Goal: Information Seeking & Learning: Find specific fact

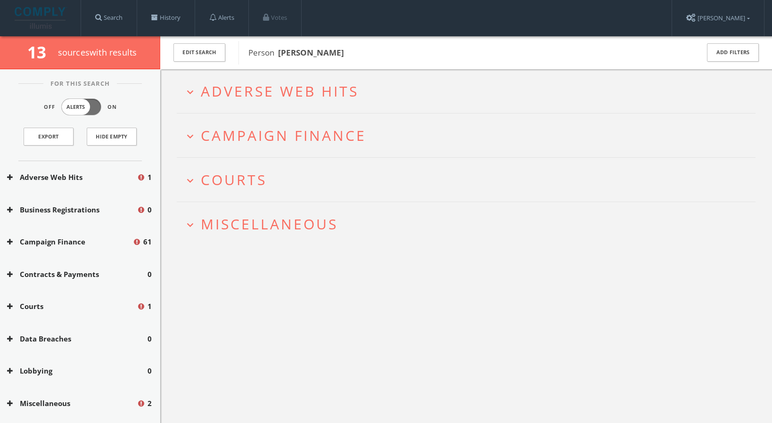
click at [240, 178] on span "Courts" at bounding box center [234, 179] width 66 height 19
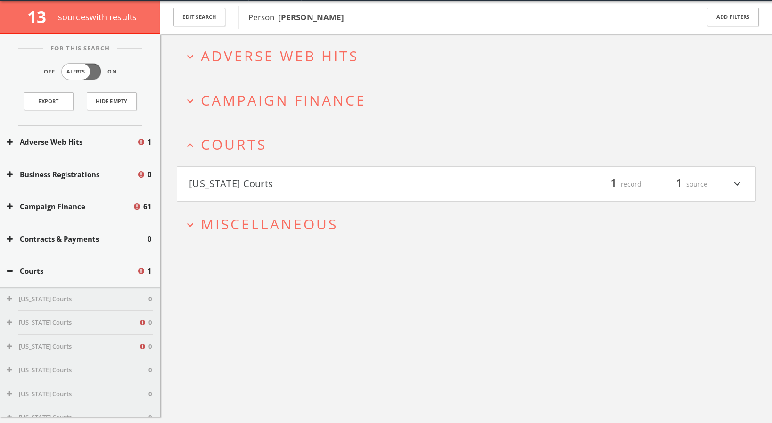
scroll to position [55, 0]
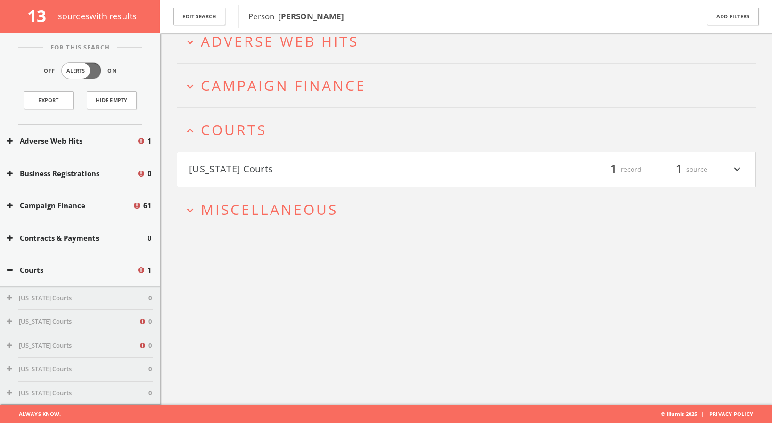
click at [244, 204] on span "Miscellaneous" at bounding box center [269, 209] width 137 height 19
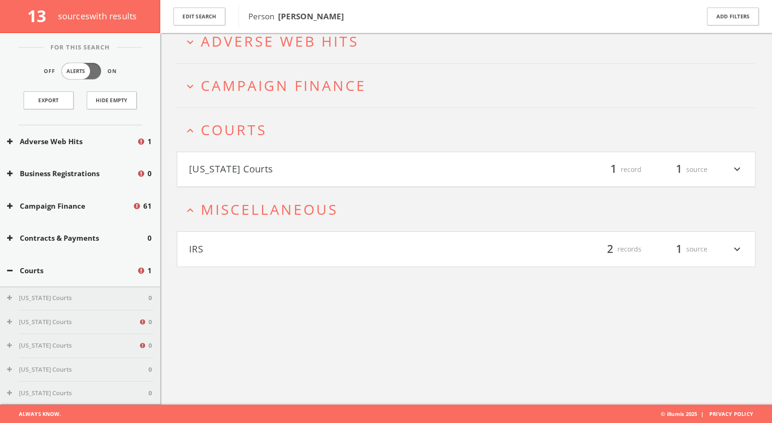
click at [274, 84] on span "Campaign Finance" at bounding box center [283, 85] width 165 height 19
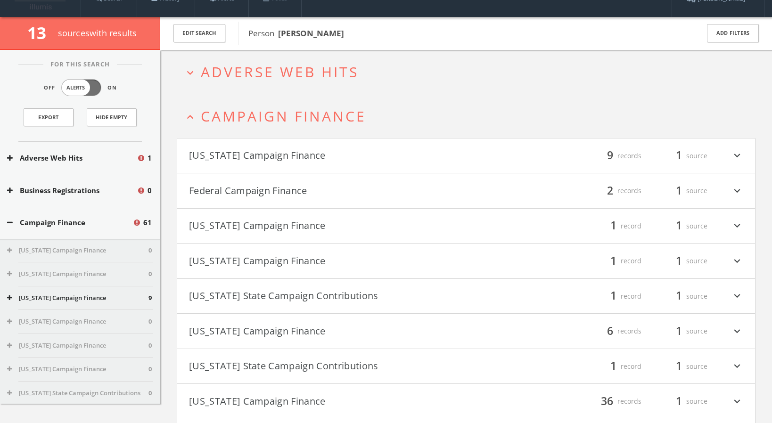
scroll to position [0, 0]
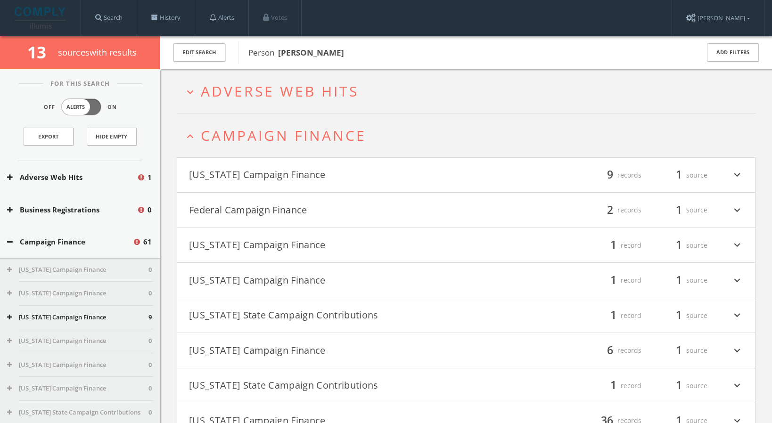
click at [305, 90] on span "Adverse Web Hits" at bounding box center [280, 91] width 158 height 19
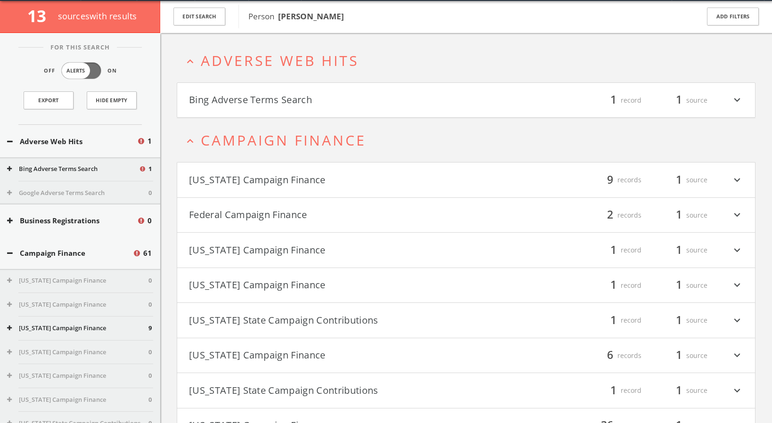
scroll to position [36, 0]
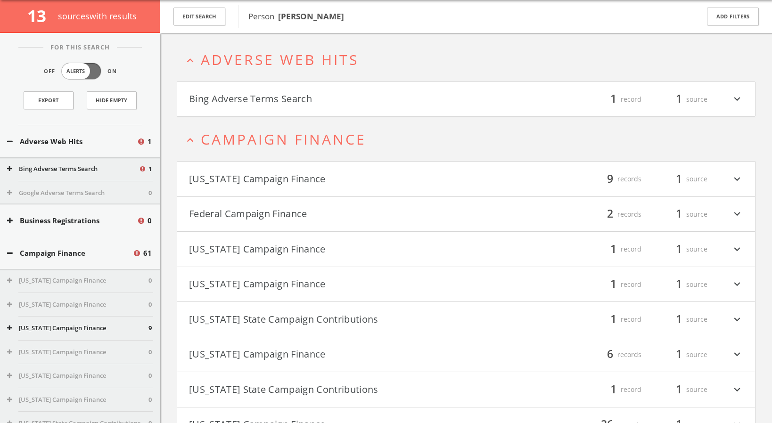
click at [737, 99] on icon "expand_more" at bounding box center [737, 99] width 12 height 16
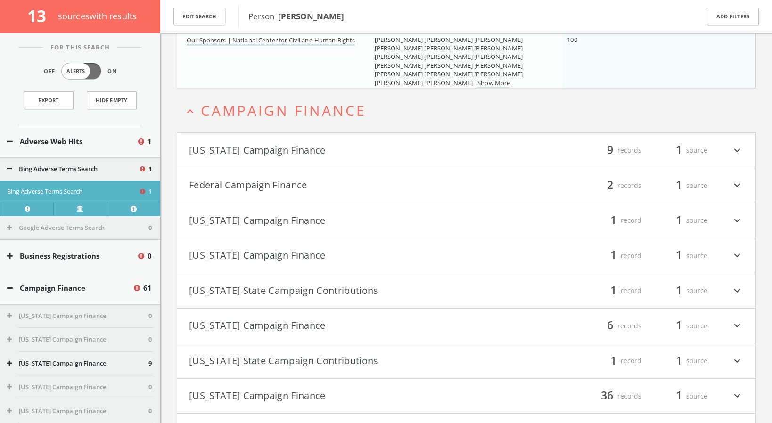
scroll to position [182, 0]
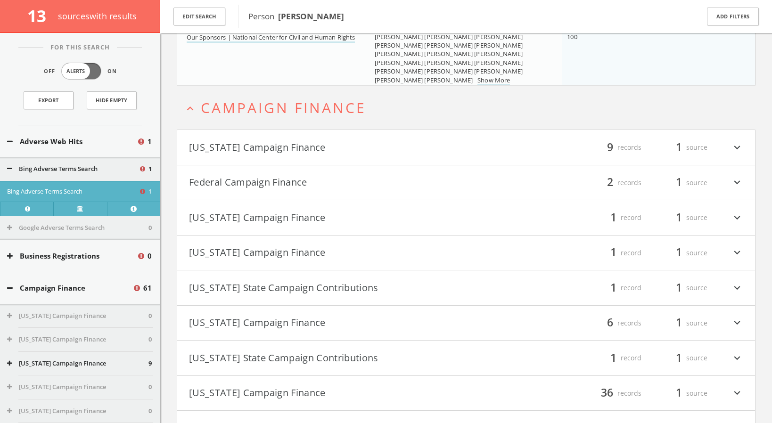
click at [735, 179] on icon "expand_more" at bounding box center [737, 183] width 12 height 16
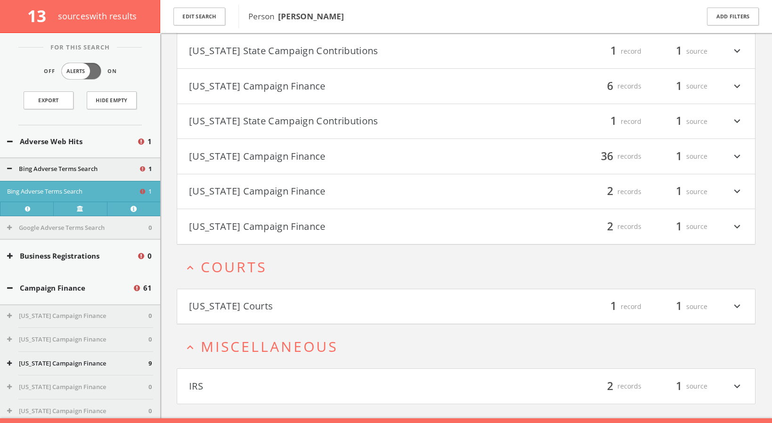
scroll to position [615, 0]
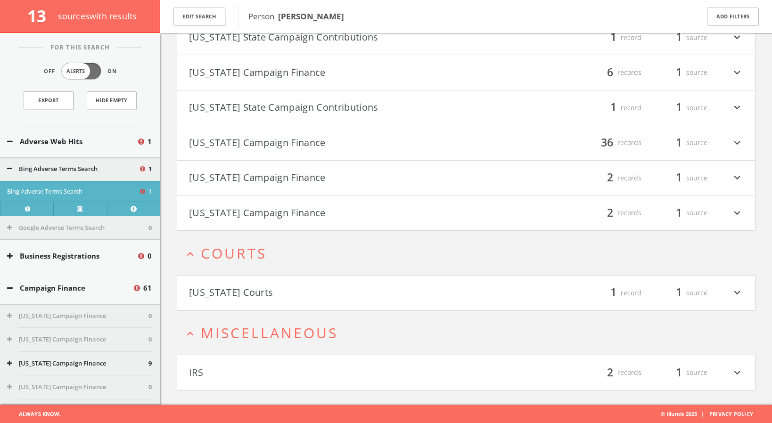
click at [734, 293] on icon "expand_more" at bounding box center [737, 293] width 12 height 16
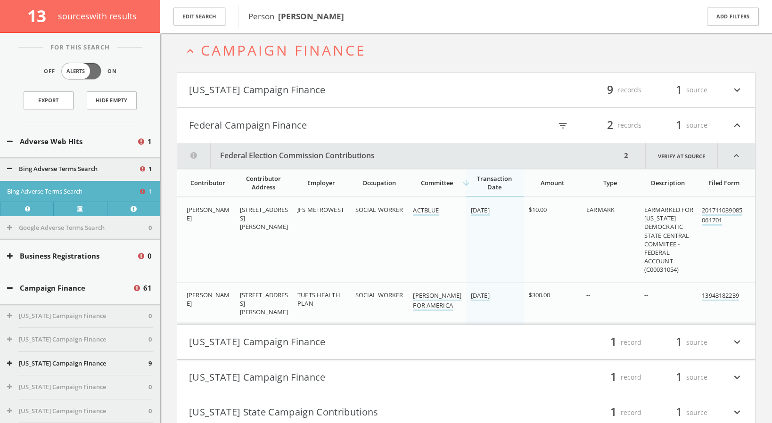
scroll to position [0, 0]
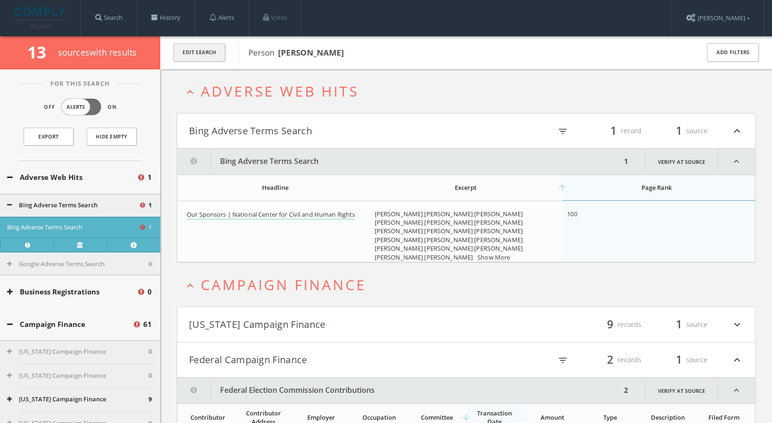
click at [211, 53] on button "Edit Search" at bounding box center [199, 52] width 52 height 18
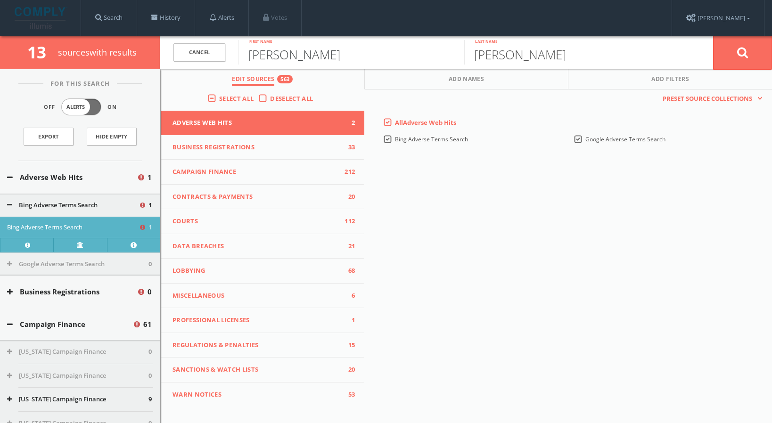
click at [266, 56] on input "[PERSON_NAME]" at bounding box center [352, 52] width 226 height 25
click at [494, 48] on input "[PERSON_NAME]" at bounding box center [577, 52] width 226 height 25
